Goal: Task Accomplishment & Management: Manage account settings

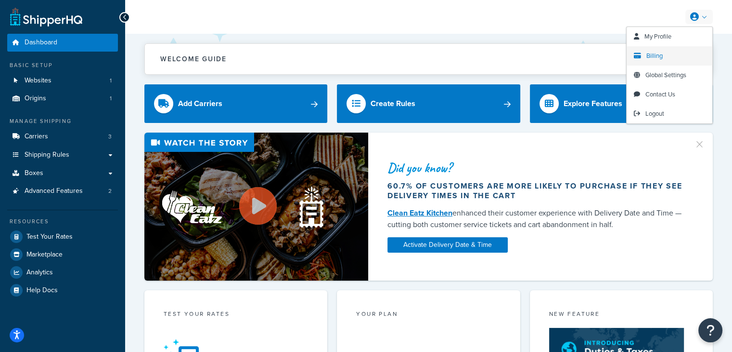
click at [653, 56] on span "Billing" at bounding box center [655, 55] width 16 height 9
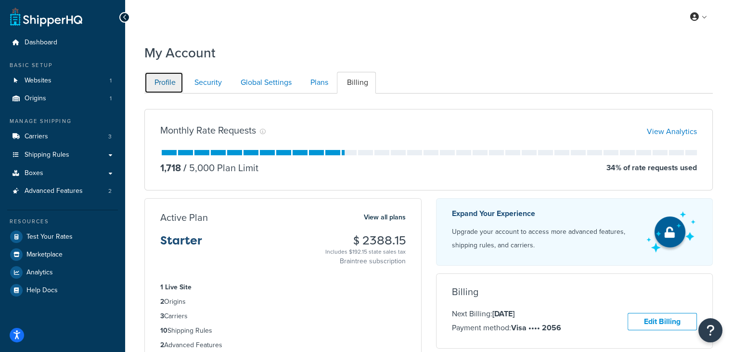
click at [166, 84] on link "Profile" at bounding box center [163, 83] width 39 height 22
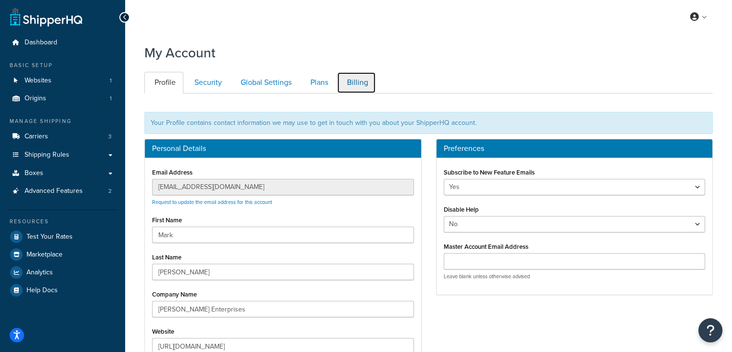
click at [353, 84] on link "Billing" at bounding box center [356, 83] width 39 height 22
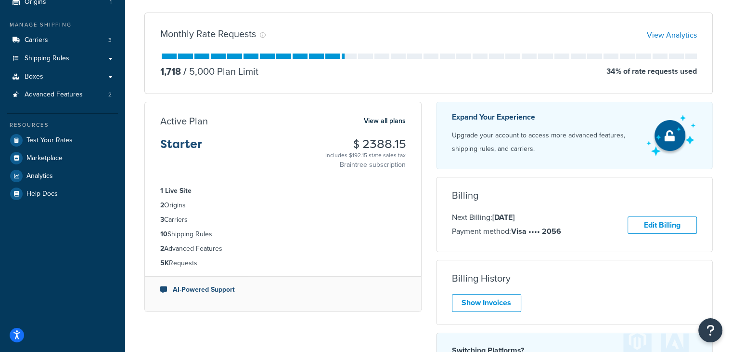
scroll to position [193, 0]
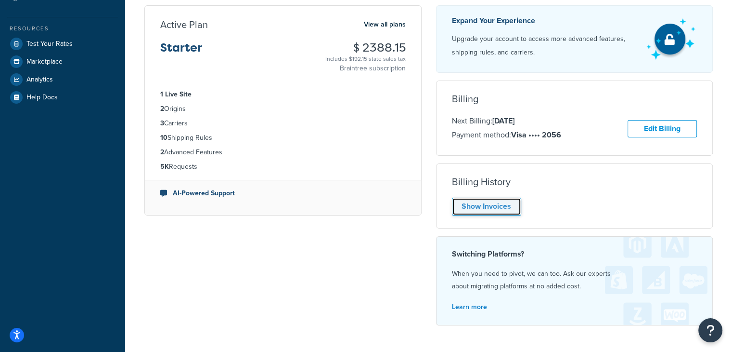
click at [478, 204] on link "Show Invoices" at bounding box center [486, 206] width 69 height 18
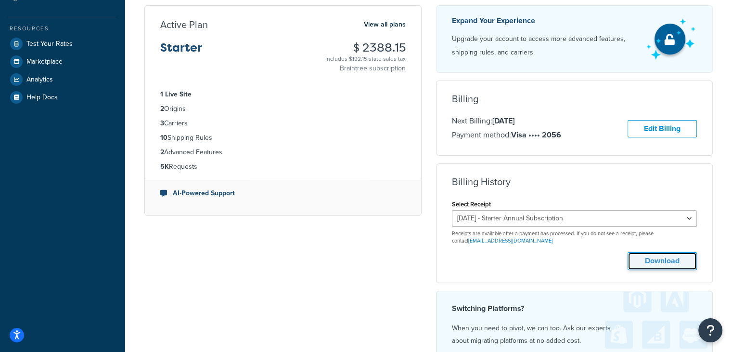
click at [641, 259] on button "Download" at bounding box center [662, 261] width 69 height 18
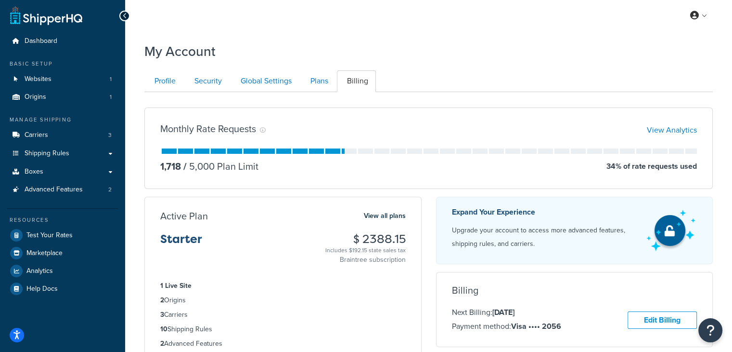
scroll to position [0, 0]
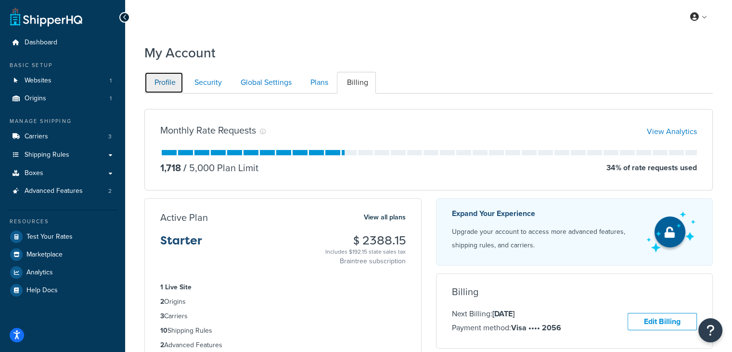
click at [171, 83] on link "Profile" at bounding box center [163, 83] width 39 height 22
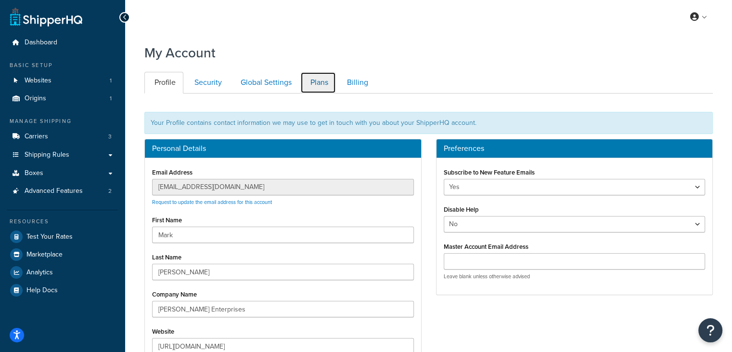
click at [313, 83] on link "Plans" at bounding box center [319, 83] width 36 height 22
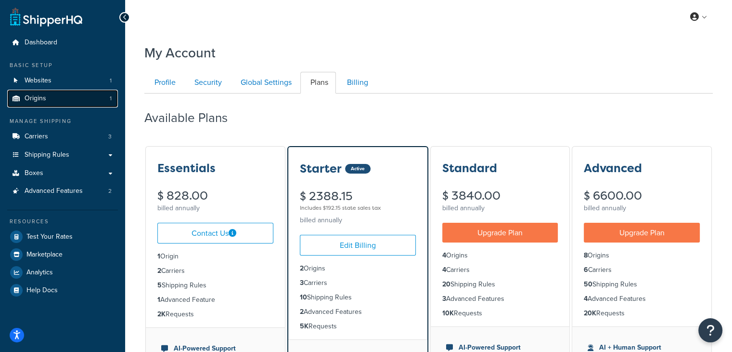
click at [32, 101] on span "Origins" at bounding box center [36, 98] width 22 height 8
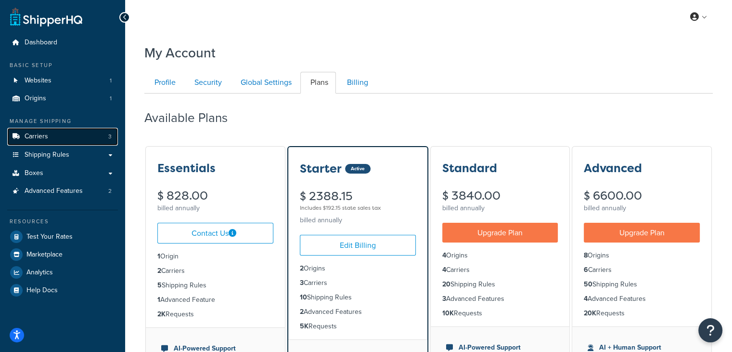
click at [49, 133] on link "Carriers 3" at bounding box center [62, 137] width 111 height 18
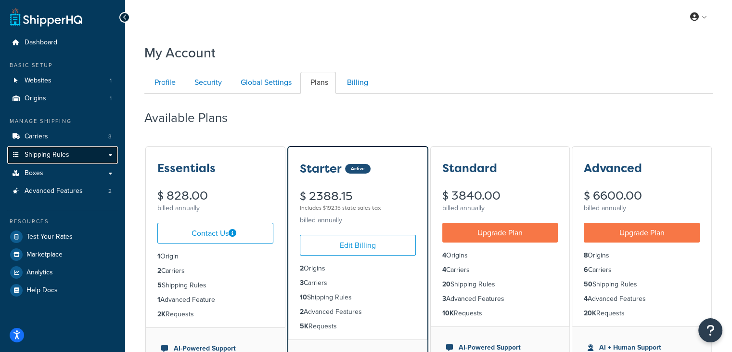
click at [54, 155] on span "Shipping Rules" at bounding box center [47, 155] width 45 height 8
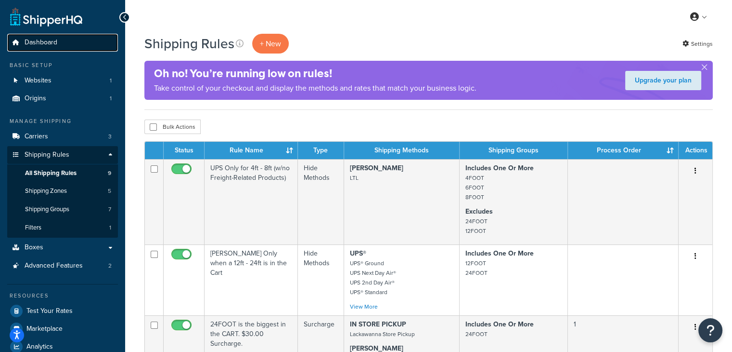
click at [47, 41] on span "Dashboard" at bounding box center [41, 43] width 33 height 8
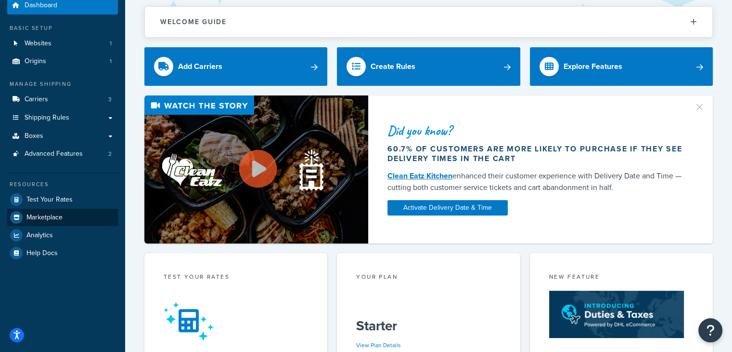
scroll to position [96, 0]
